Goal: Task Accomplishment & Management: Complete application form

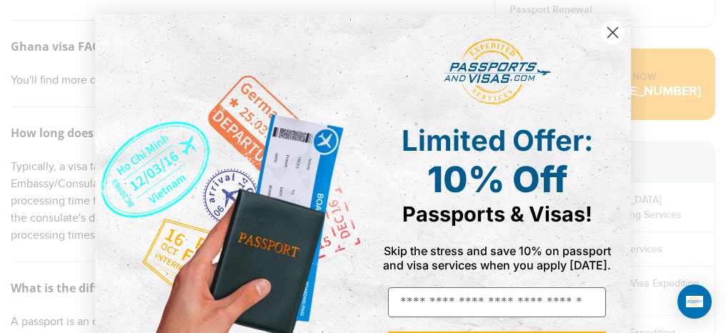
drag, startPoint x: 602, startPoint y: 31, endPoint x: 395, endPoint y: 142, distance: 234.1
click at [602, 31] on circle "Close dialog" at bounding box center [613, 33] width 24 height 24
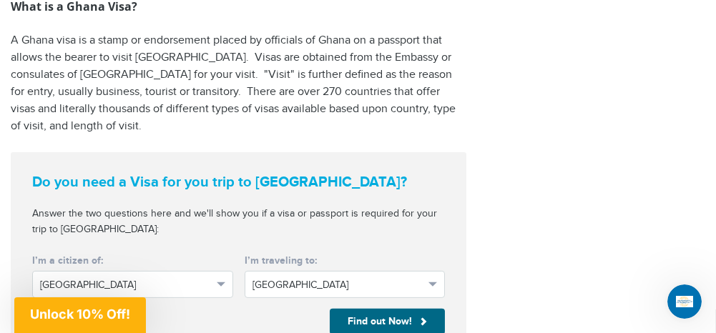
scroll to position [1215, 0]
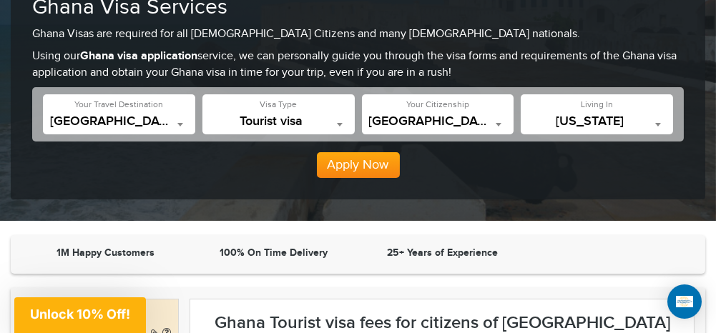
scroll to position [143, 0]
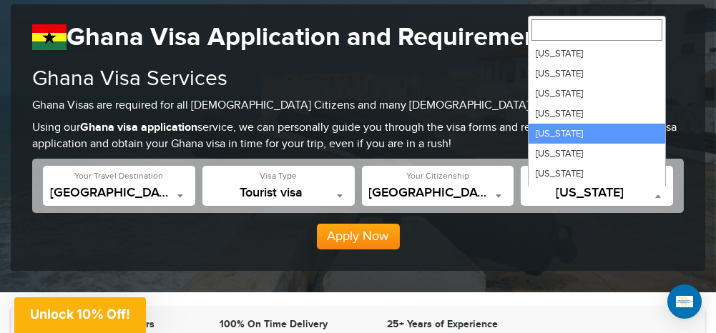
click at [598, 189] on span "California" at bounding box center [597, 193] width 138 height 14
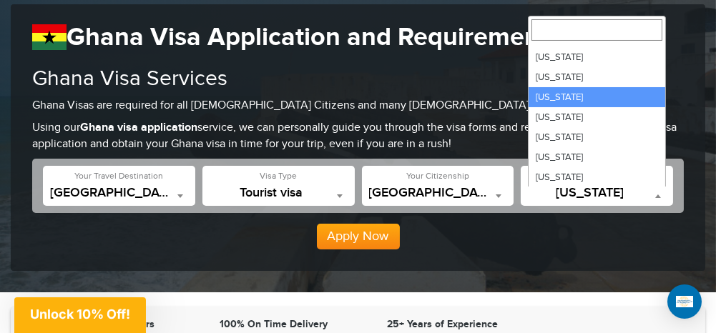
select select "**"
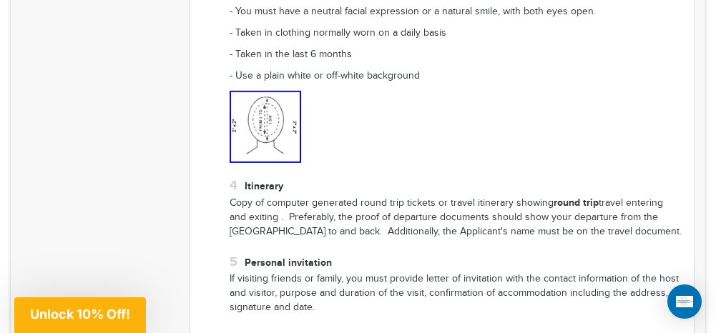
scroll to position [1215, 0]
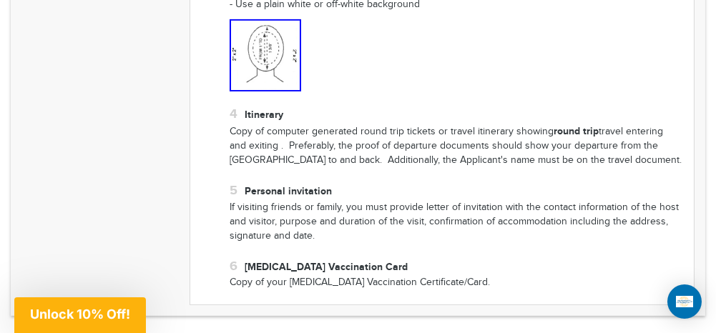
drag, startPoint x: 426, startPoint y: 241, endPoint x: 392, endPoint y: 207, distance: 48.0
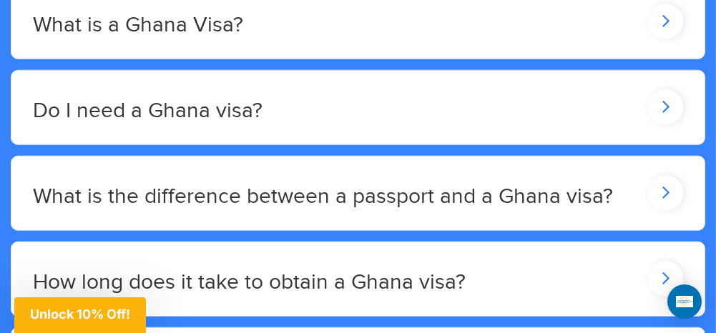
scroll to position [2002, 0]
